Goal: Task Accomplishment & Management: Manage account settings

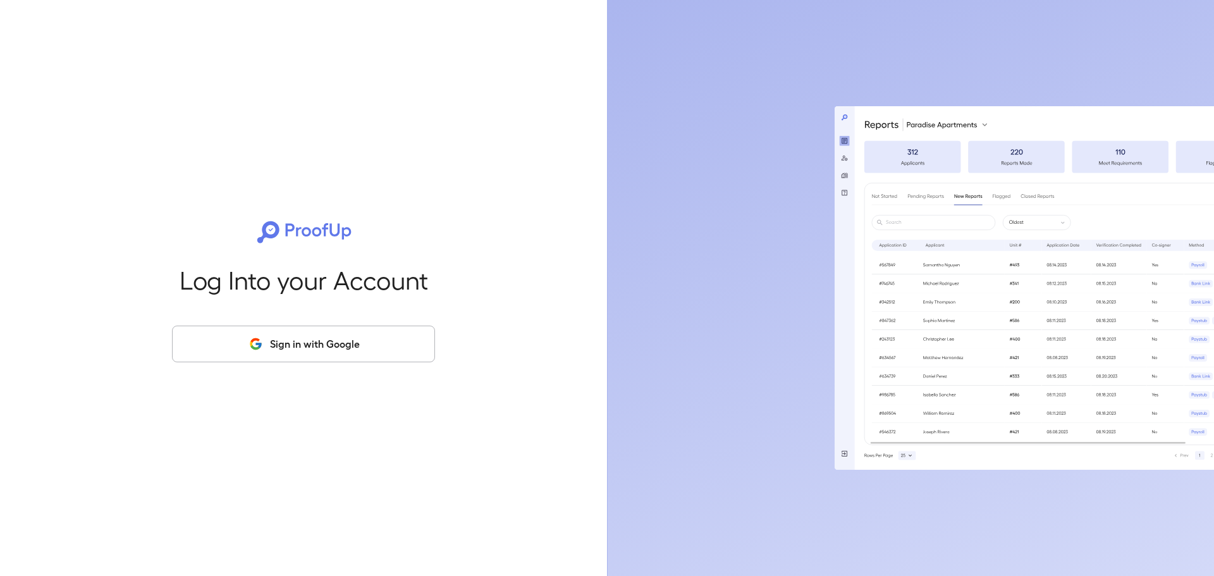
click at [261, 338] on icon "button" at bounding box center [256, 343] width 16 height 15
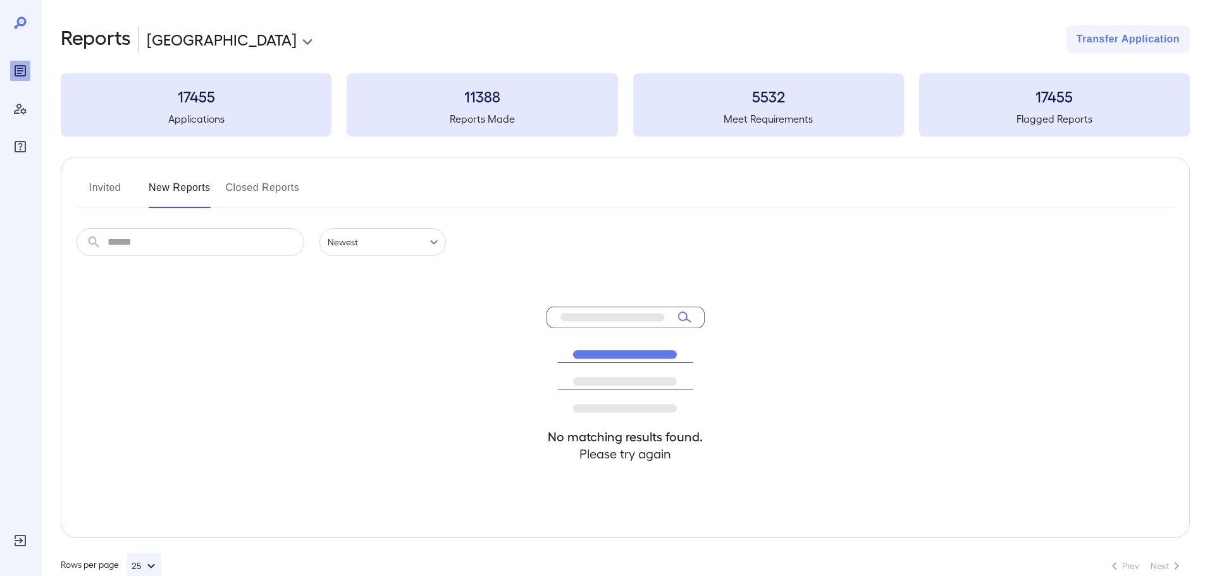
click at [118, 190] on button "Invited" at bounding box center [105, 193] width 57 height 30
click at [199, 191] on button "New Reports" at bounding box center [180, 193] width 62 height 30
click at [114, 187] on button "Invited" at bounding box center [105, 193] width 57 height 30
click at [183, 190] on button "New Reports" at bounding box center [180, 193] width 62 height 30
click at [95, 188] on button "Invited" at bounding box center [105, 193] width 57 height 30
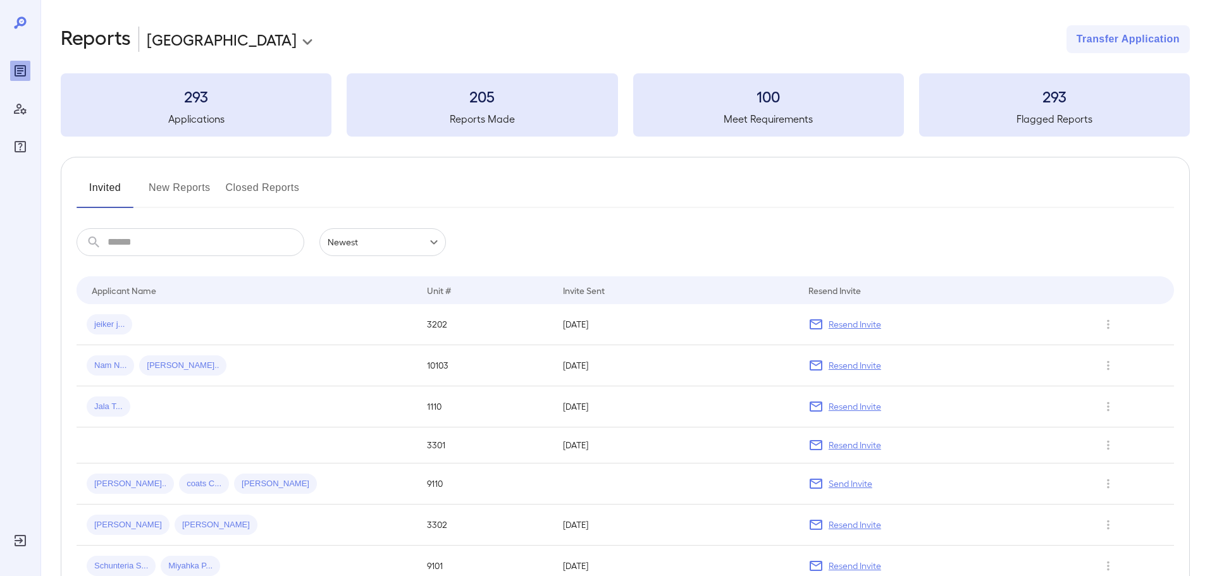
drag, startPoint x: 172, startPoint y: 212, endPoint x: 168, endPoint y: 197, distance: 16.3
click at [172, 212] on div "Invited New Reports Closed Reports ​ ​ Newest ****** Drop to group by Applicant…" at bounding box center [625, 431] width 1129 height 549
click at [167, 192] on button "New Reports" at bounding box center [180, 193] width 62 height 30
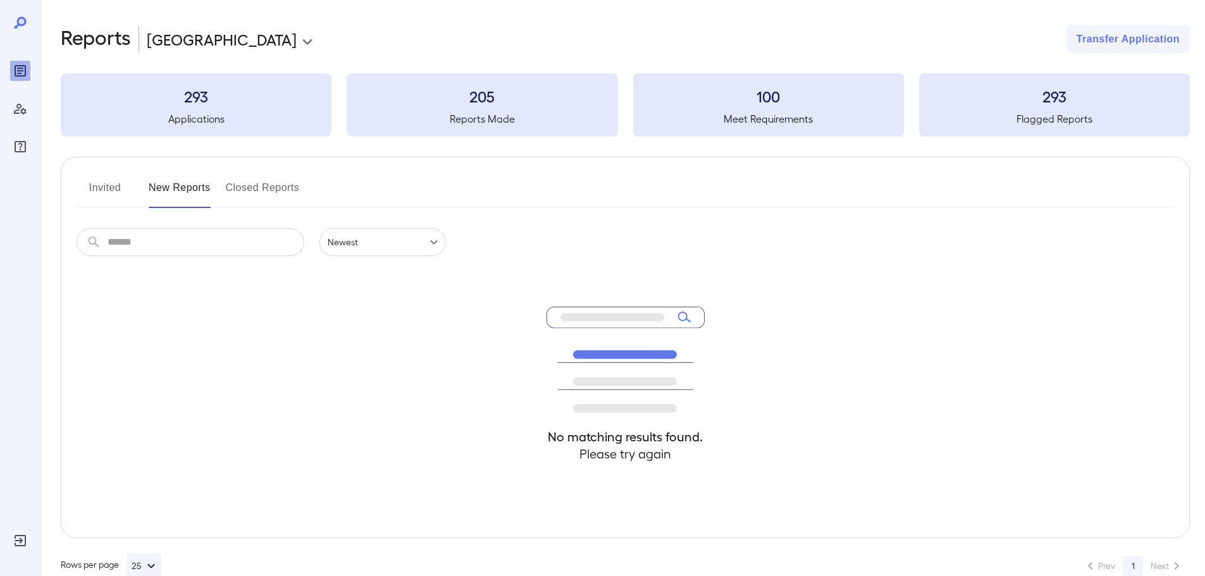
scroll to position [28, 0]
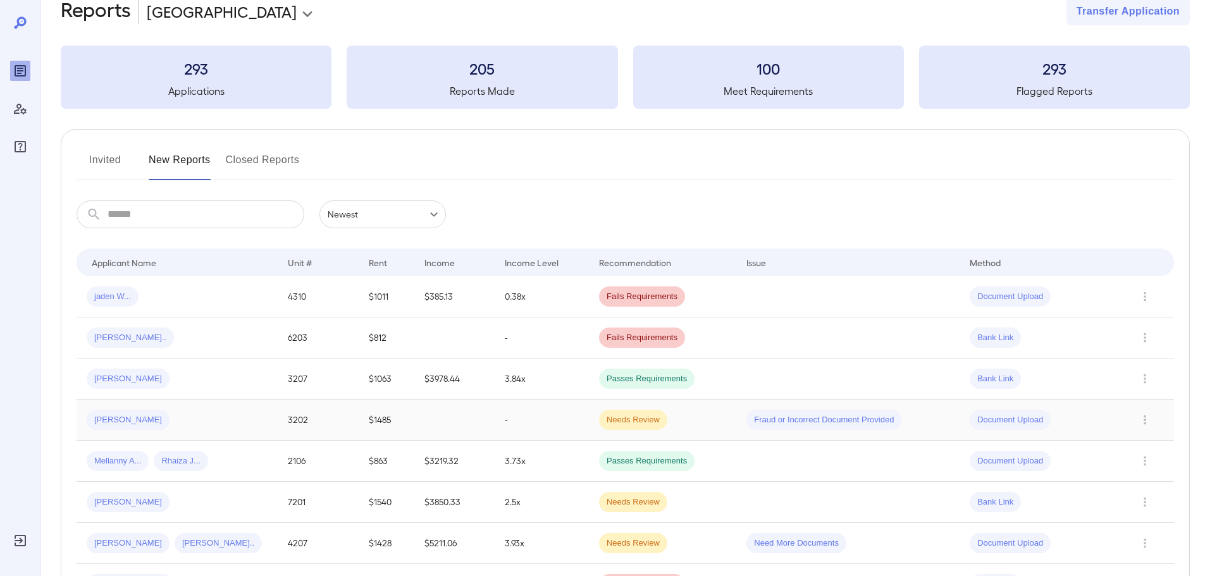
click at [179, 417] on div "Jayla R..." at bounding box center [177, 420] width 181 height 20
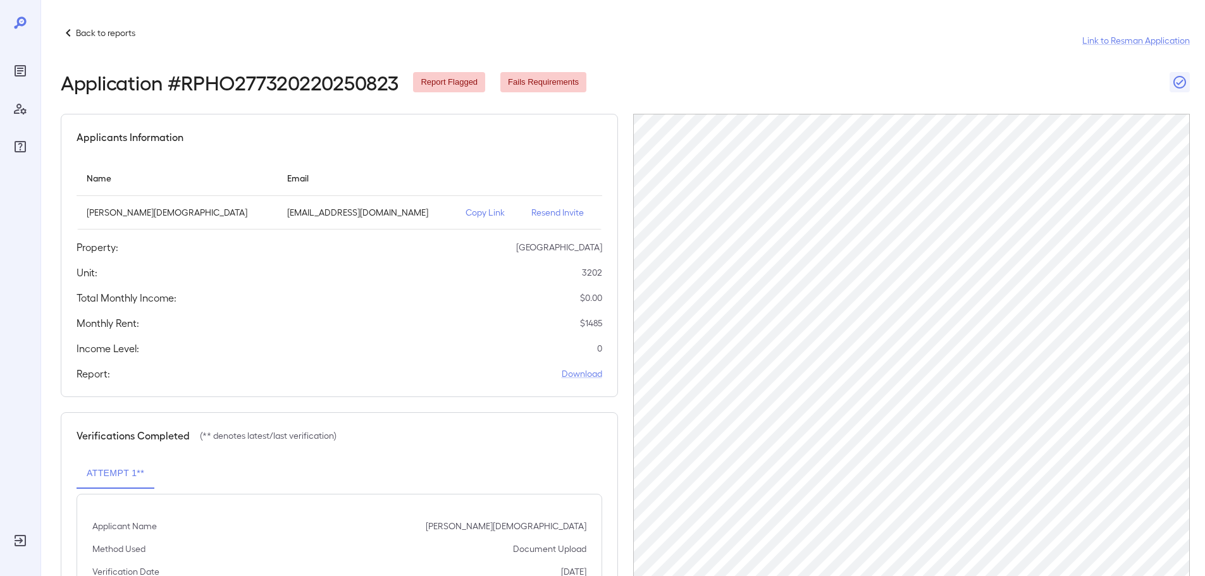
click at [532, 213] on p "Resend Invite" at bounding box center [561, 212] width 60 height 13
